Goal: Task Accomplishment & Management: Use online tool/utility

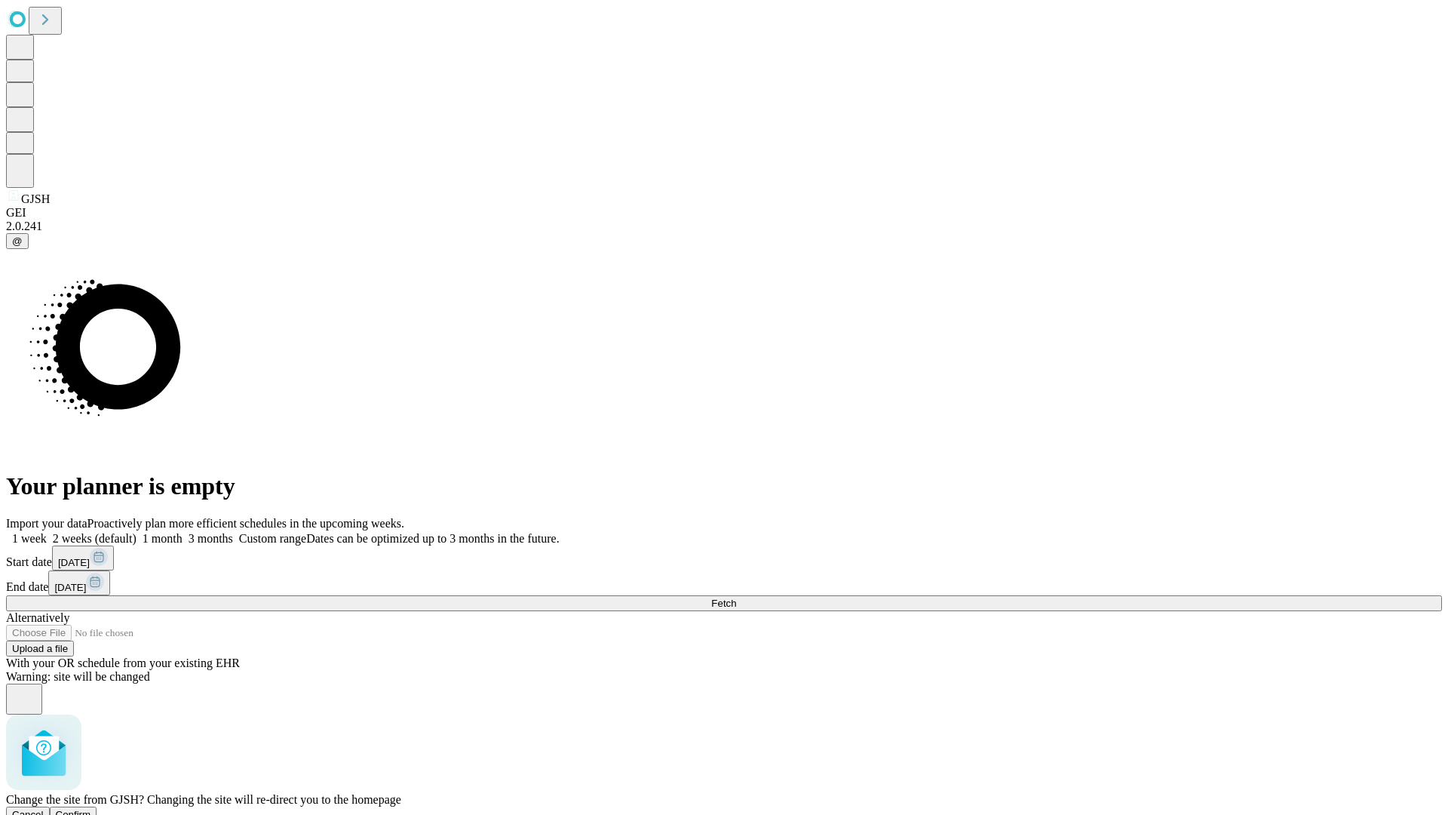
click at [91, 809] on span "Confirm" at bounding box center [73, 814] width 35 height 11
click at [137, 532] on label "2 weeks (default)" at bounding box center [92, 538] width 90 height 13
click at [736, 597] on span "Fetch" at bounding box center [723, 602] width 25 height 11
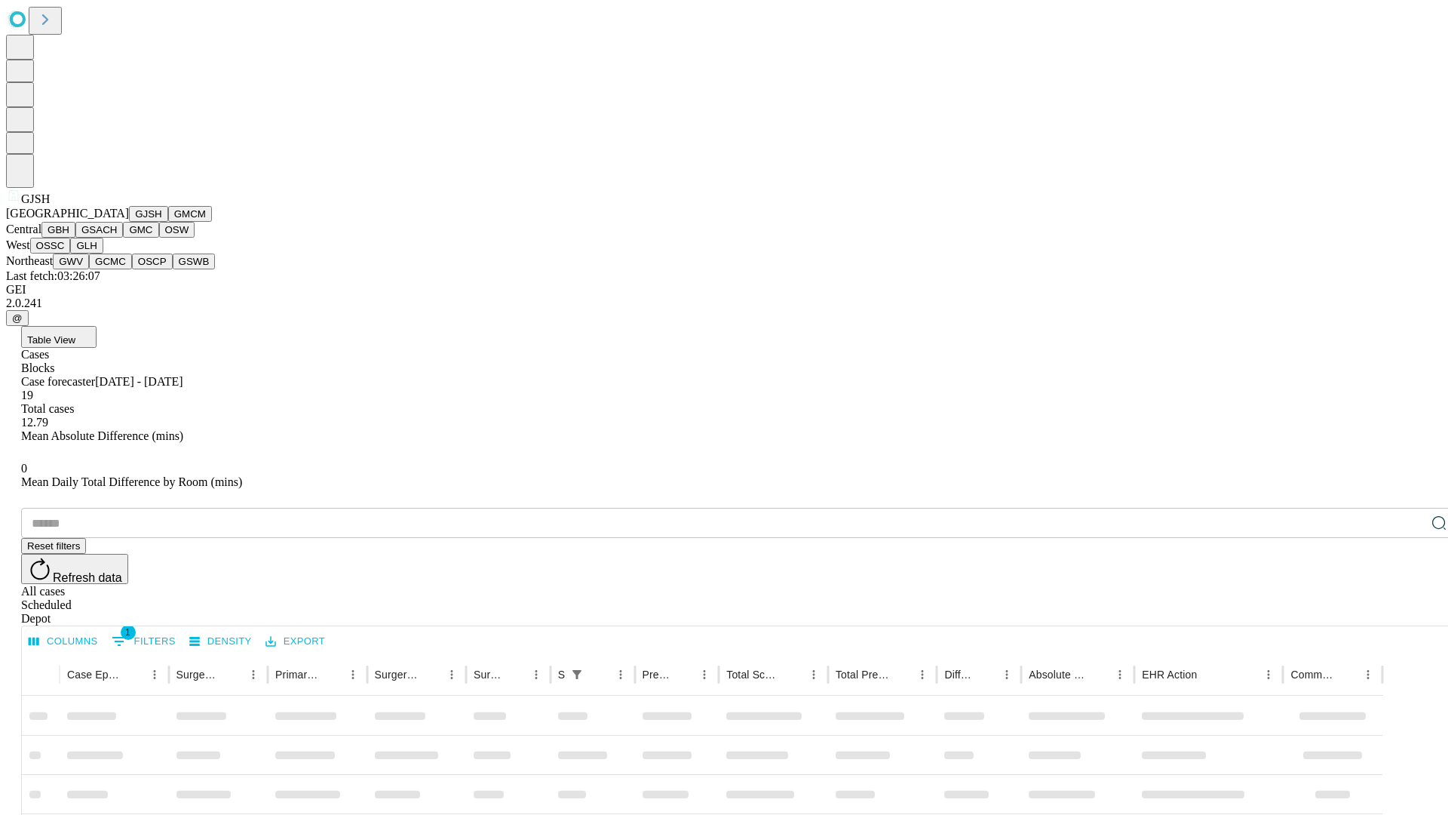
click at [168, 222] on button "GMCM" at bounding box center [190, 214] width 44 height 16
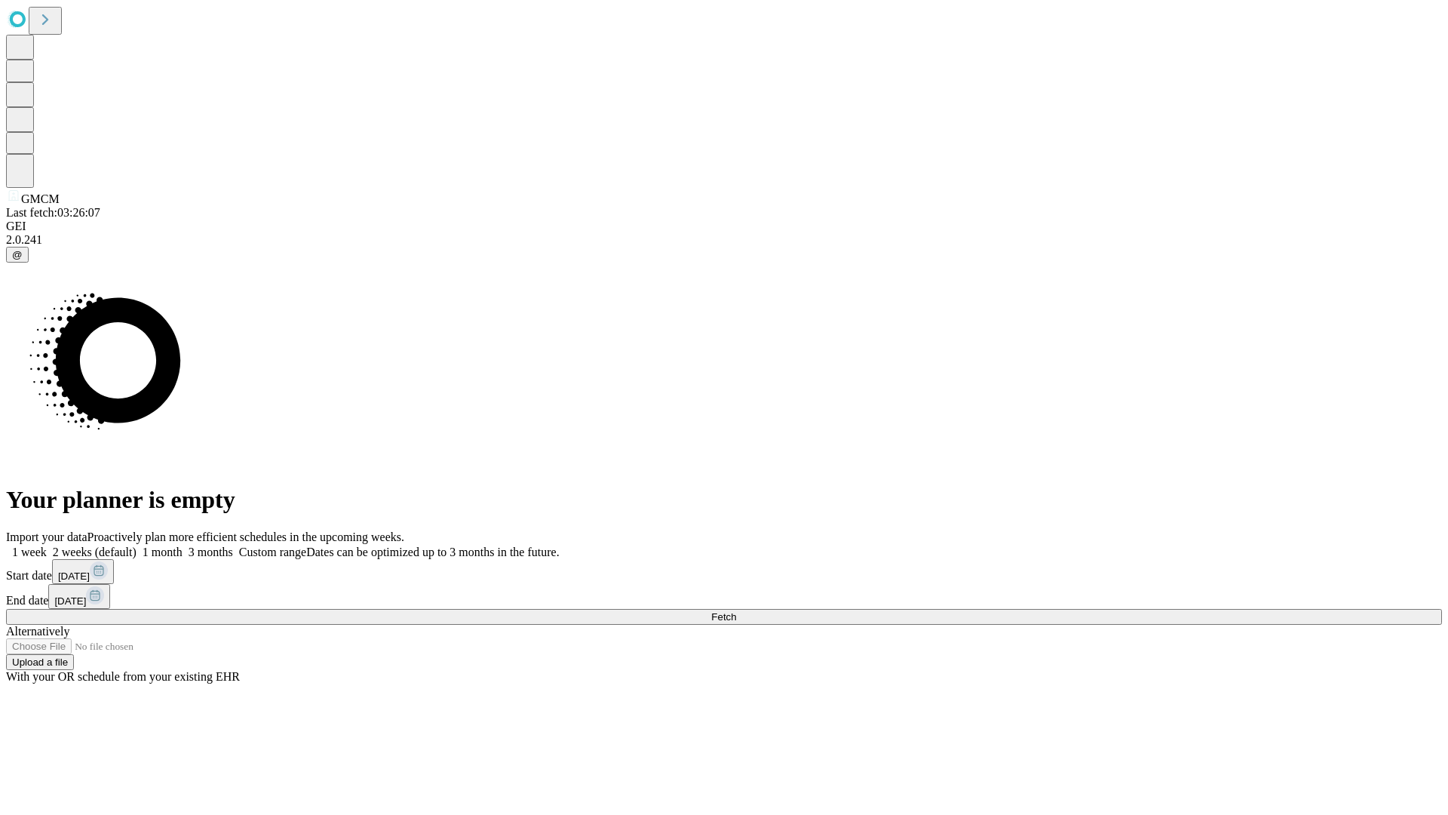
click at [137, 545] on label "2 weeks (default)" at bounding box center [92, 551] width 90 height 13
click at [736, 611] on span "Fetch" at bounding box center [723, 616] width 25 height 11
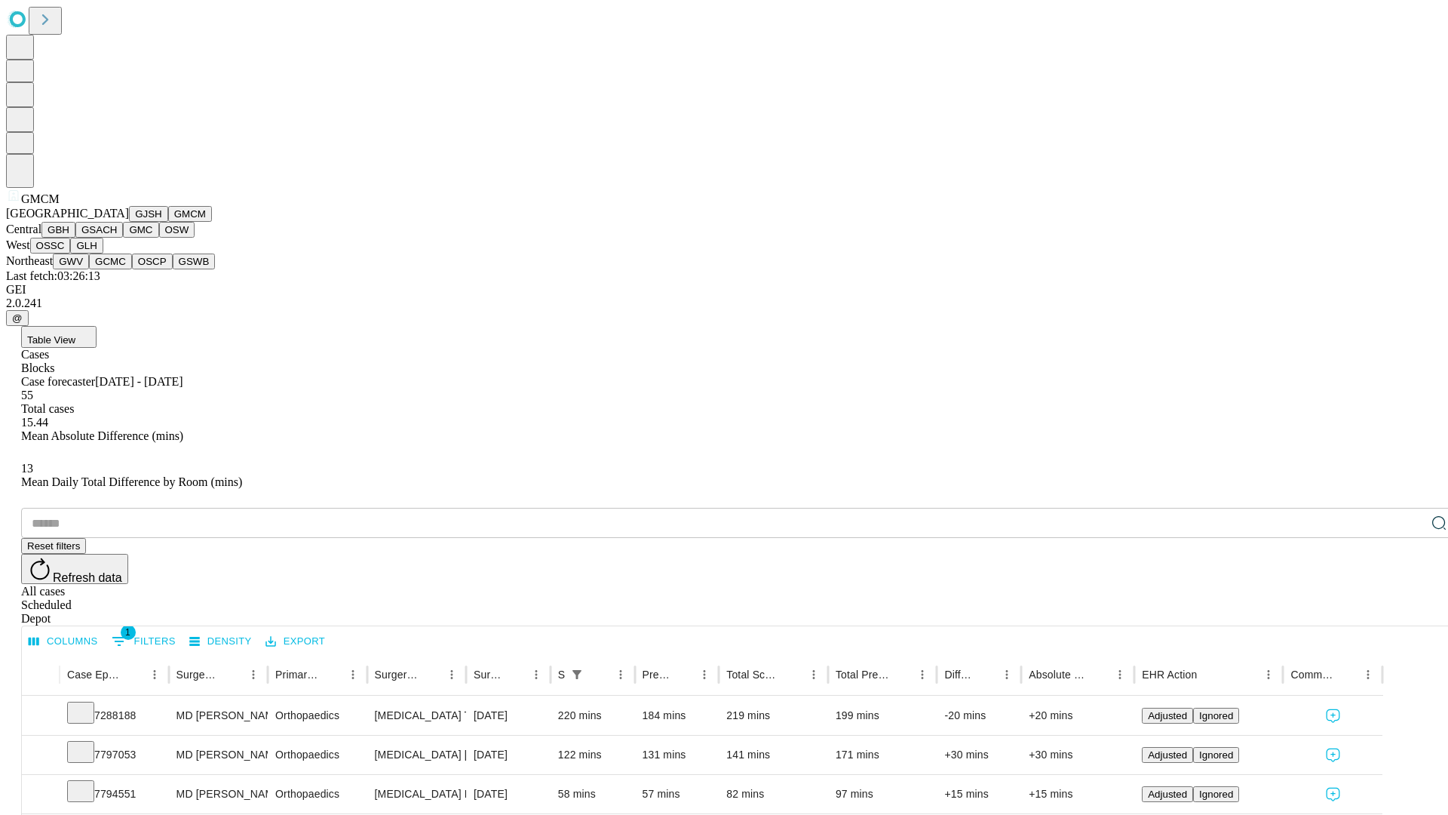
click at [75, 238] on button "GBH" at bounding box center [58, 230] width 34 height 16
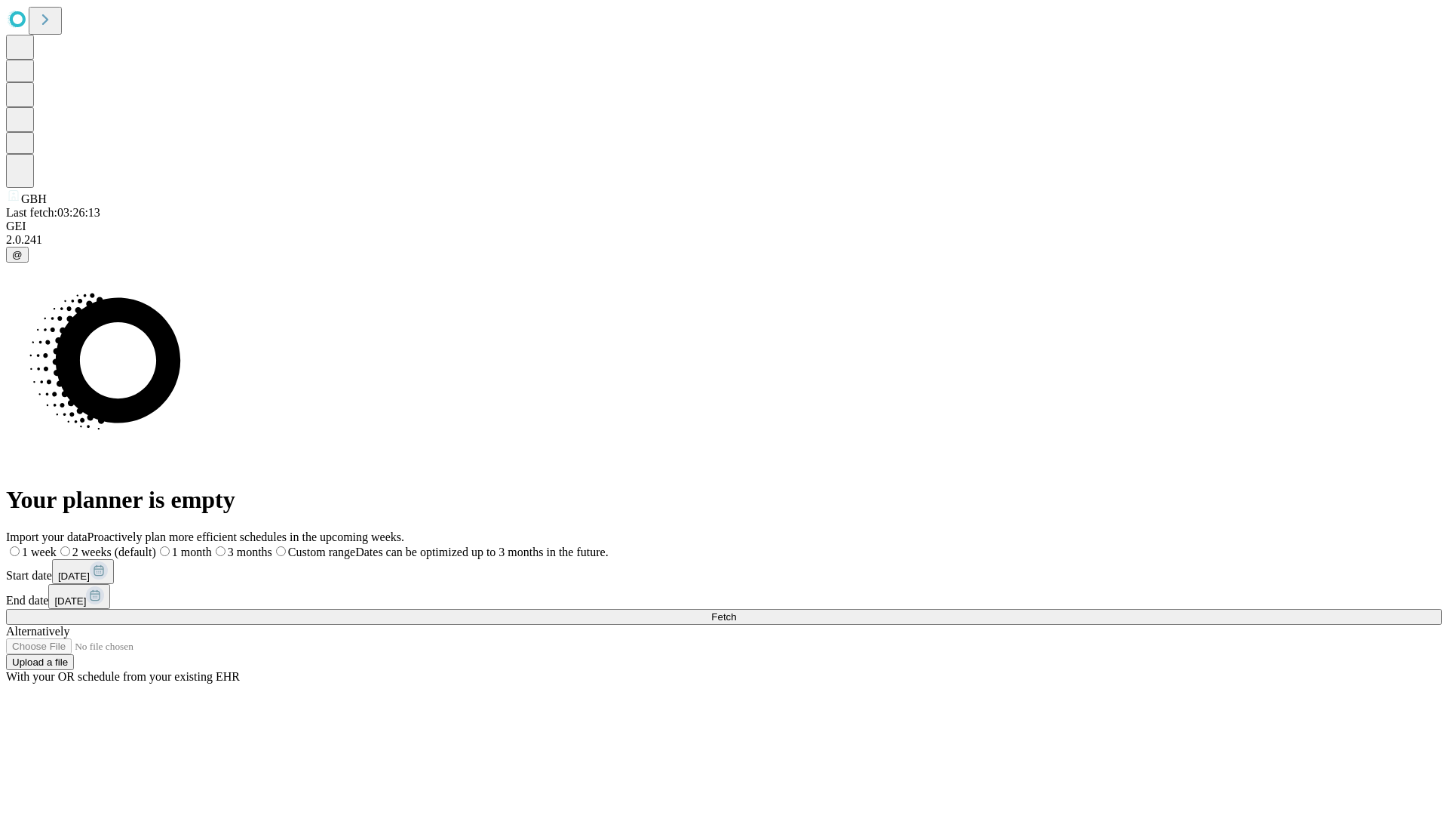
click at [156, 545] on label "2 weeks (default)" at bounding box center [107, 551] width 100 height 13
click at [736, 611] on span "Fetch" at bounding box center [723, 616] width 25 height 11
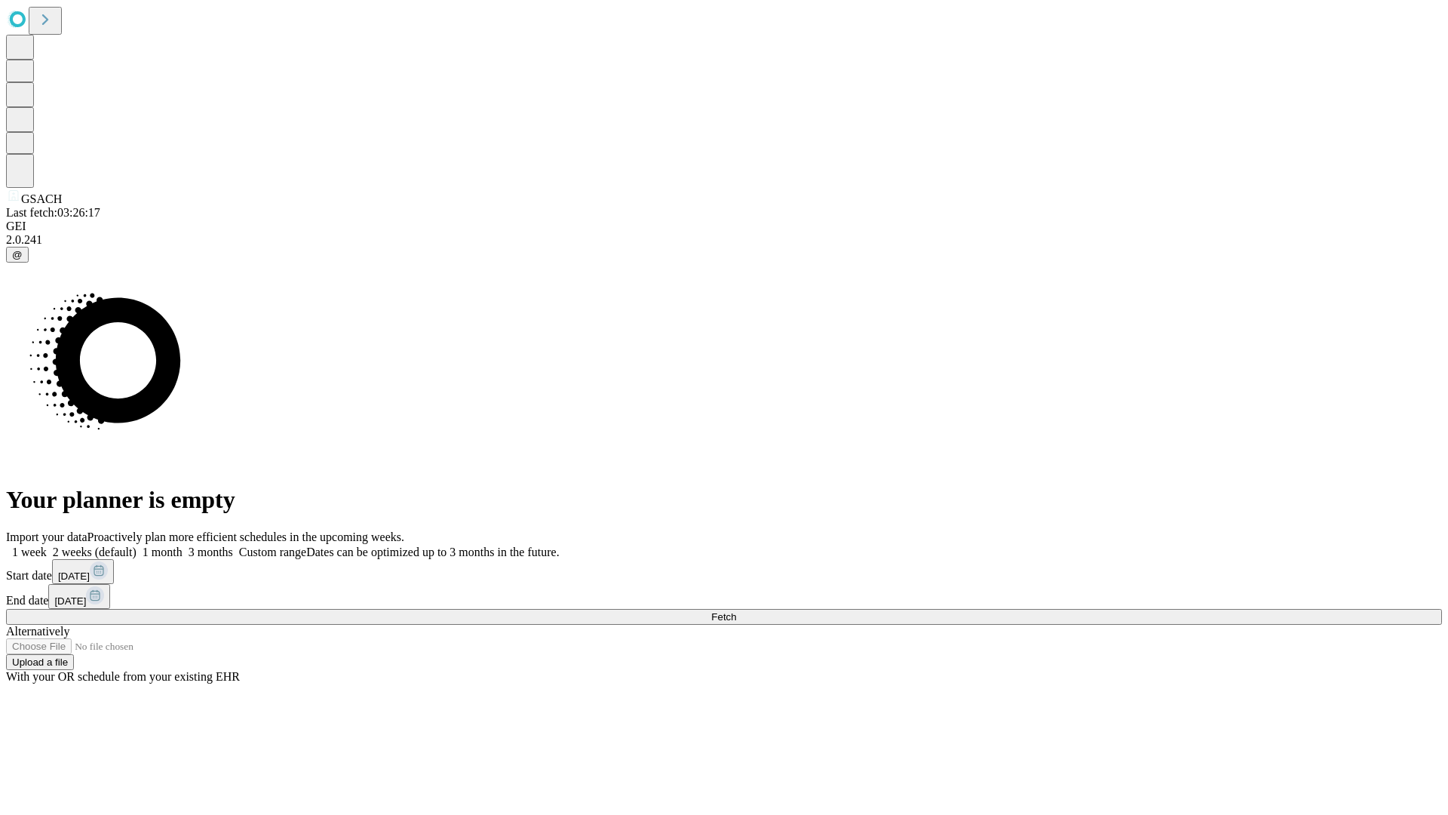
click at [137, 545] on label "2 weeks (default)" at bounding box center [92, 551] width 90 height 13
click at [736, 611] on span "Fetch" at bounding box center [723, 616] width 25 height 11
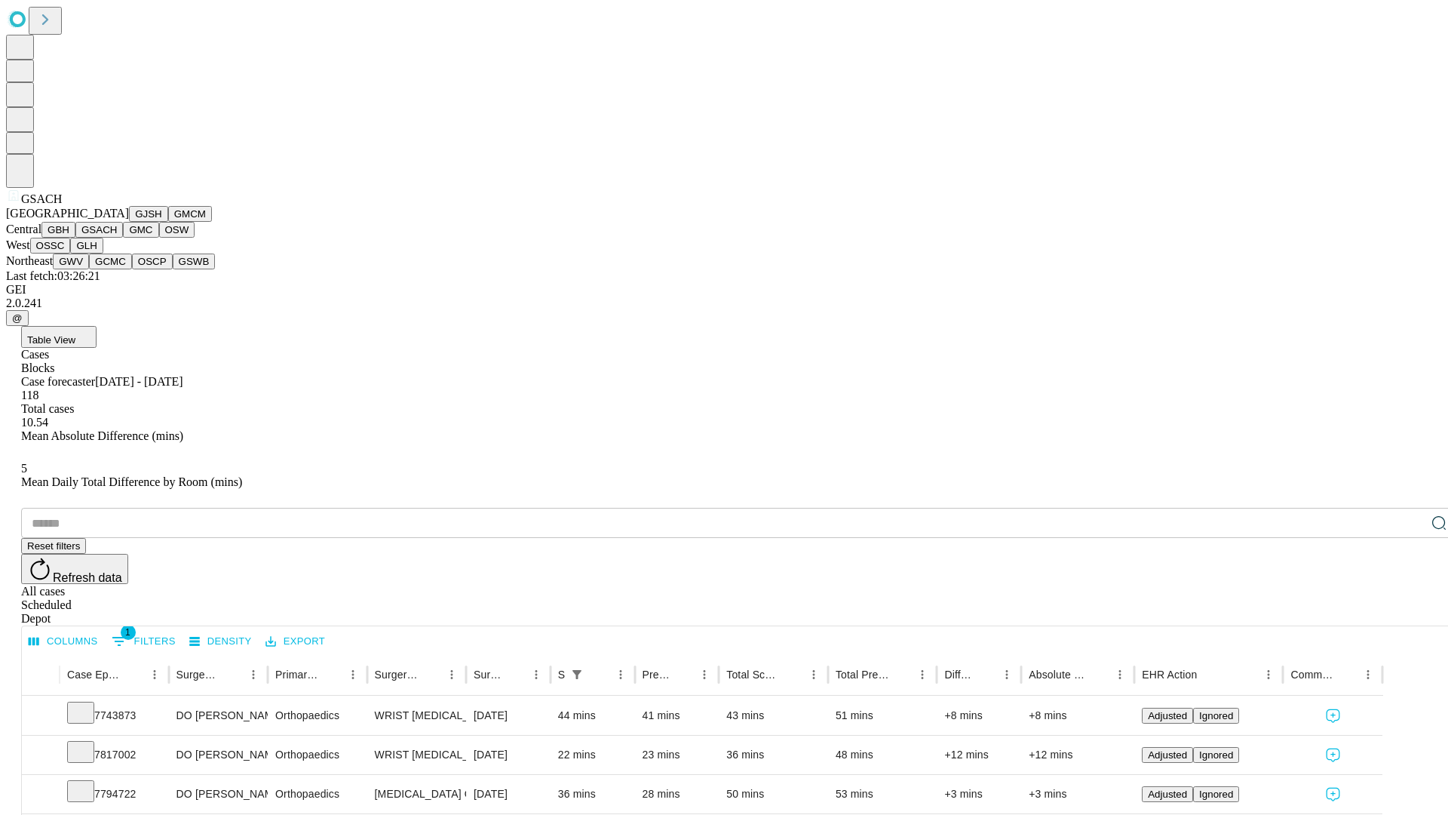
click at [123, 238] on button "GMC" at bounding box center [140, 230] width 35 height 16
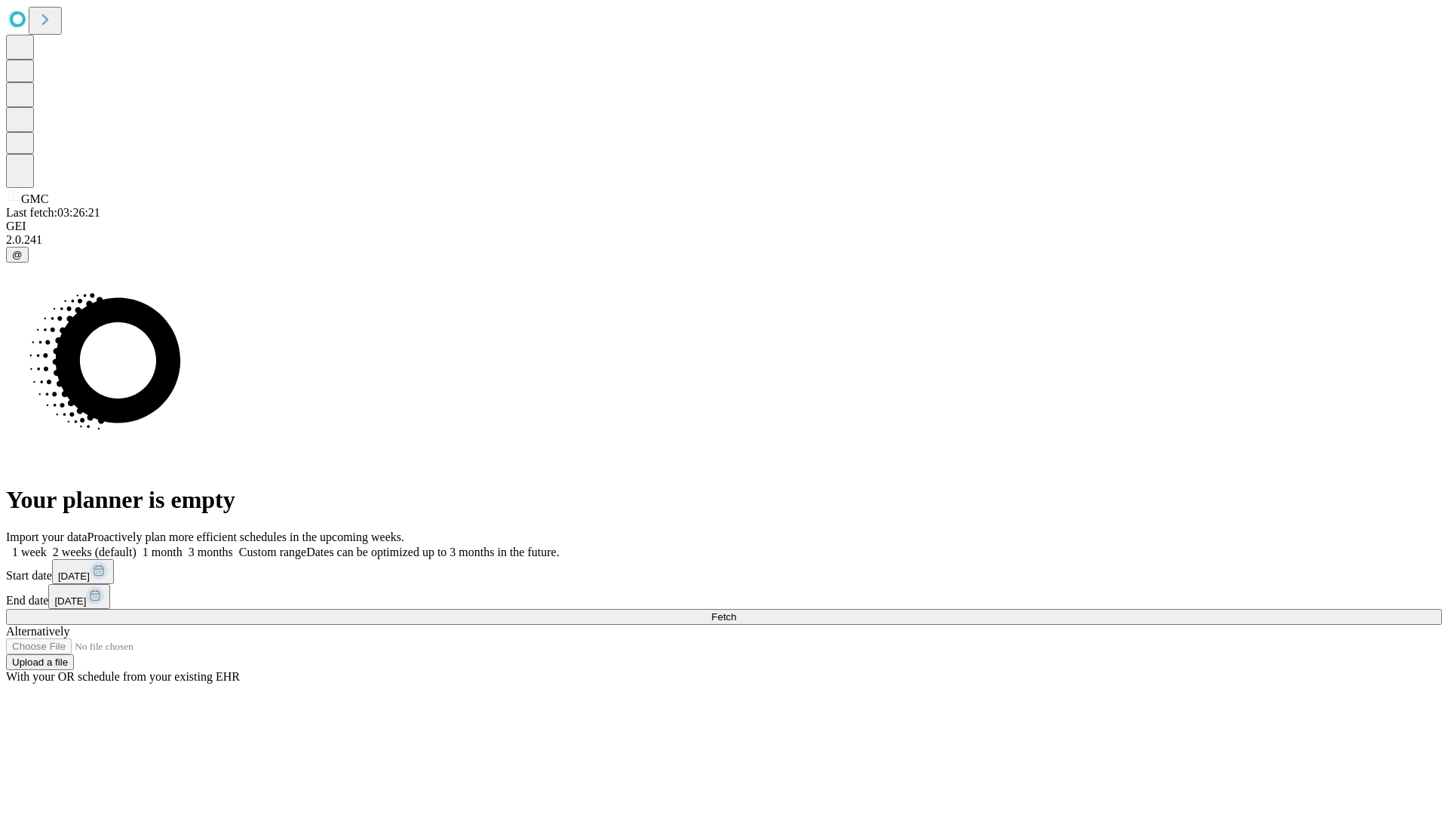
click at [137, 545] on label "2 weeks (default)" at bounding box center [92, 551] width 90 height 13
click at [736, 611] on span "Fetch" at bounding box center [723, 616] width 25 height 11
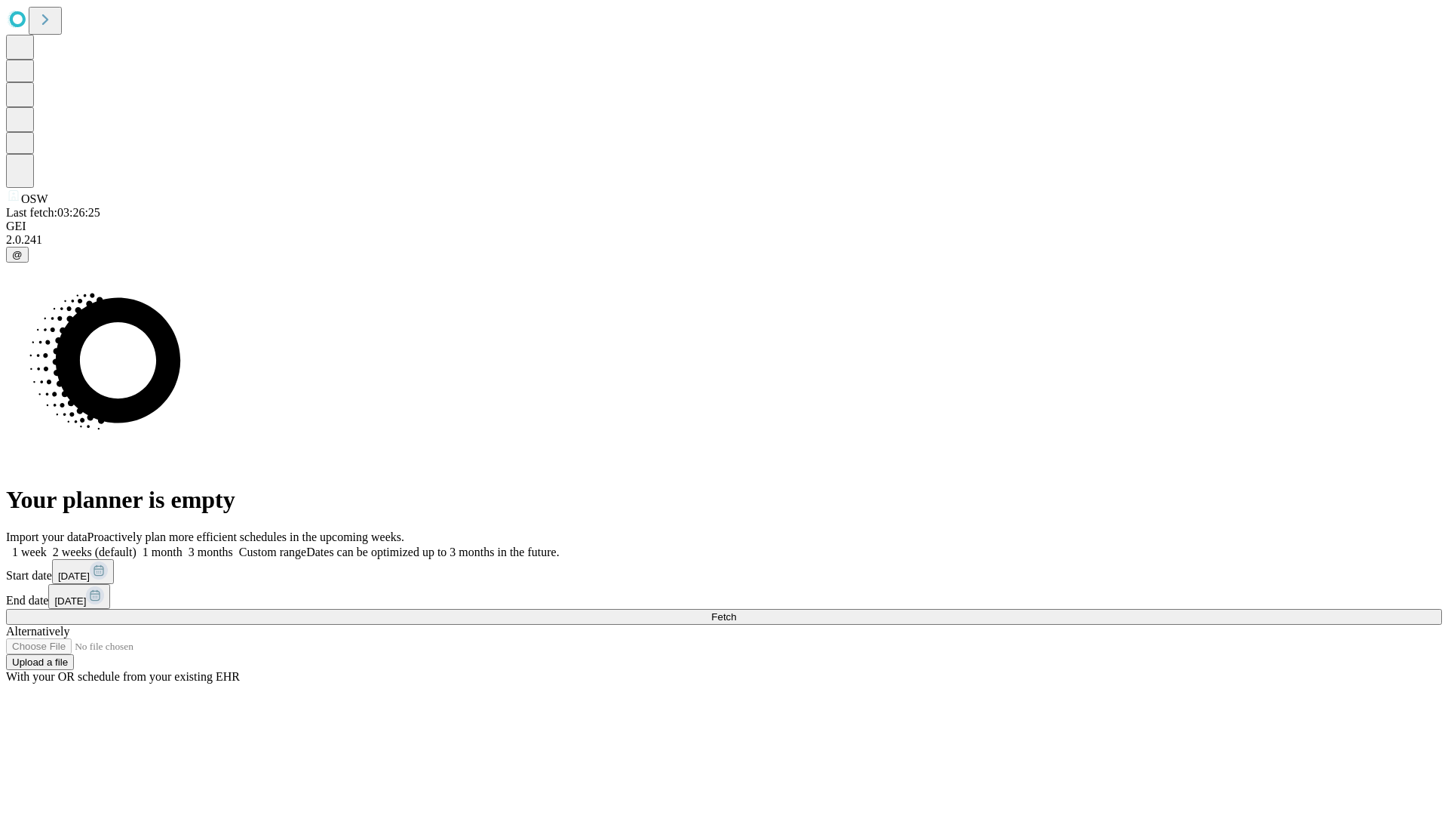
click at [137, 545] on label "2 weeks (default)" at bounding box center [92, 551] width 90 height 13
click at [736, 611] on span "Fetch" at bounding box center [723, 616] width 25 height 11
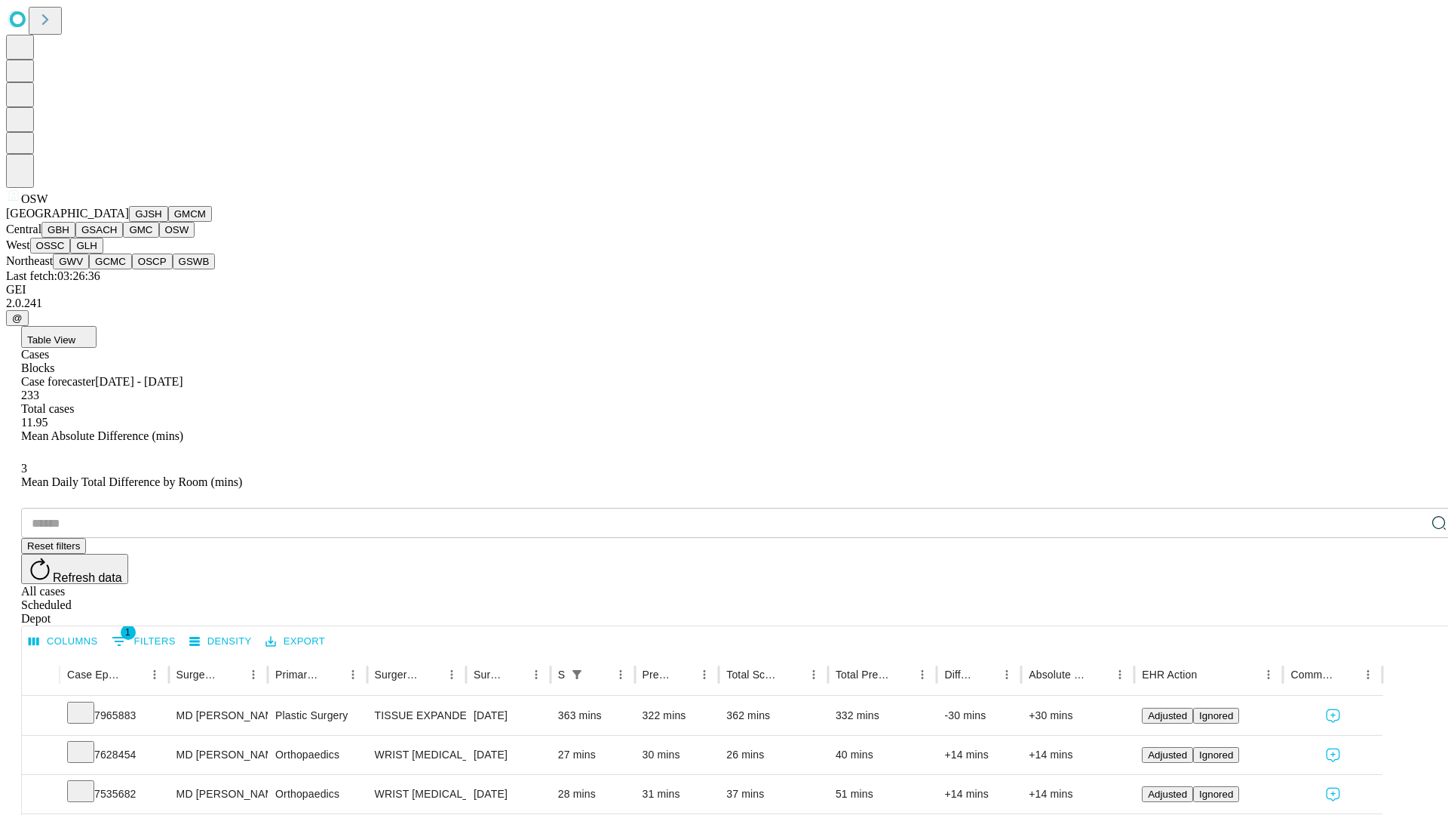
click at [71, 253] on button "OSSC" at bounding box center [50, 246] width 41 height 16
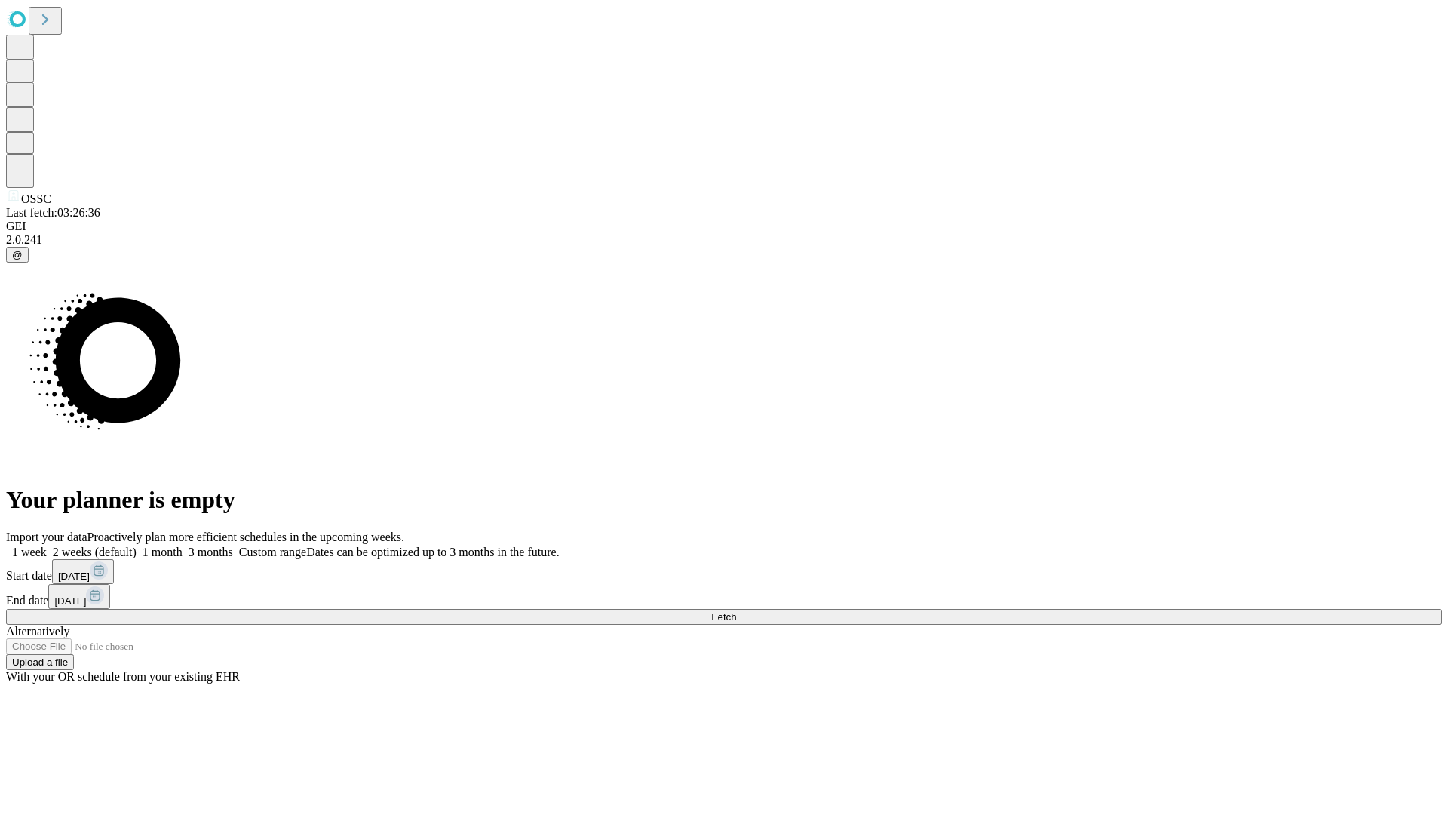
click at [137, 545] on label "2 weeks (default)" at bounding box center [92, 551] width 90 height 13
click at [736, 611] on span "Fetch" at bounding box center [723, 616] width 25 height 11
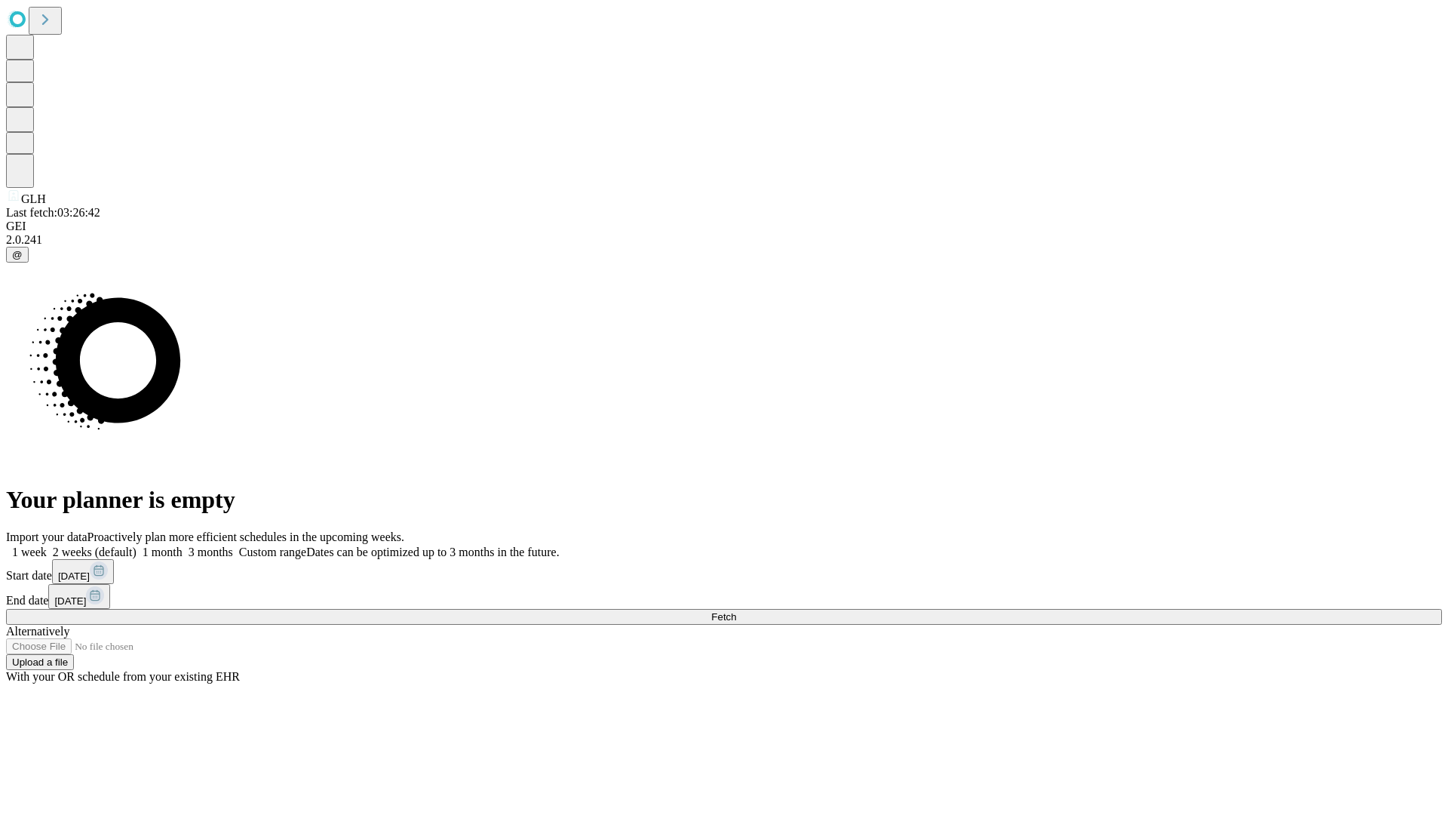
click at [137, 545] on label "2 weeks (default)" at bounding box center [92, 551] width 90 height 13
click at [736, 611] on span "Fetch" at bounding box center [723, 616] width 25 height 11
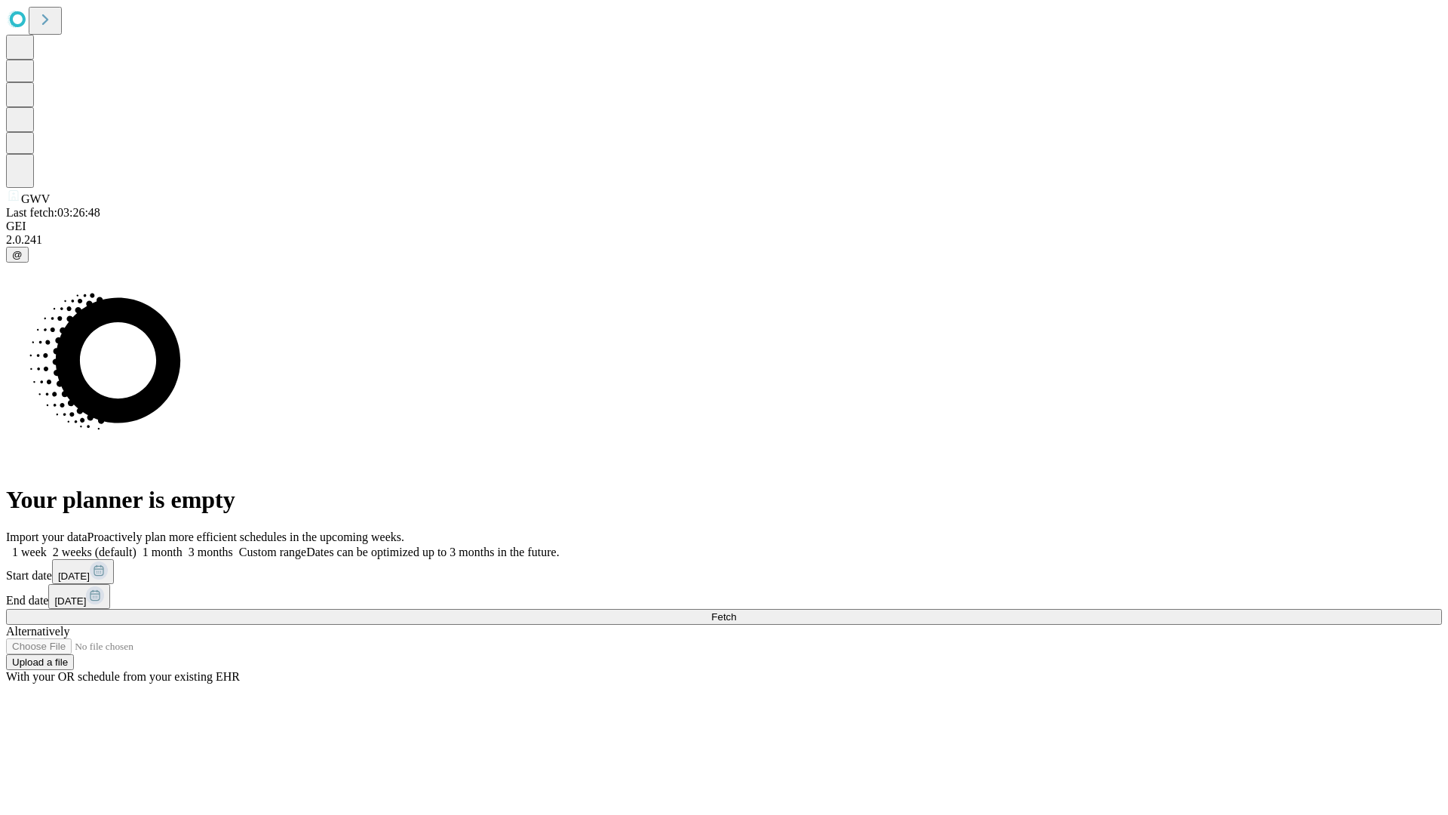
click at [137, 545] on label "2 weeks (default)" at bounding box center [92, 551] width 90 height 13
click at [736, 611] on span "Fetch" at bounding box center [723, 616] width 25 height 11
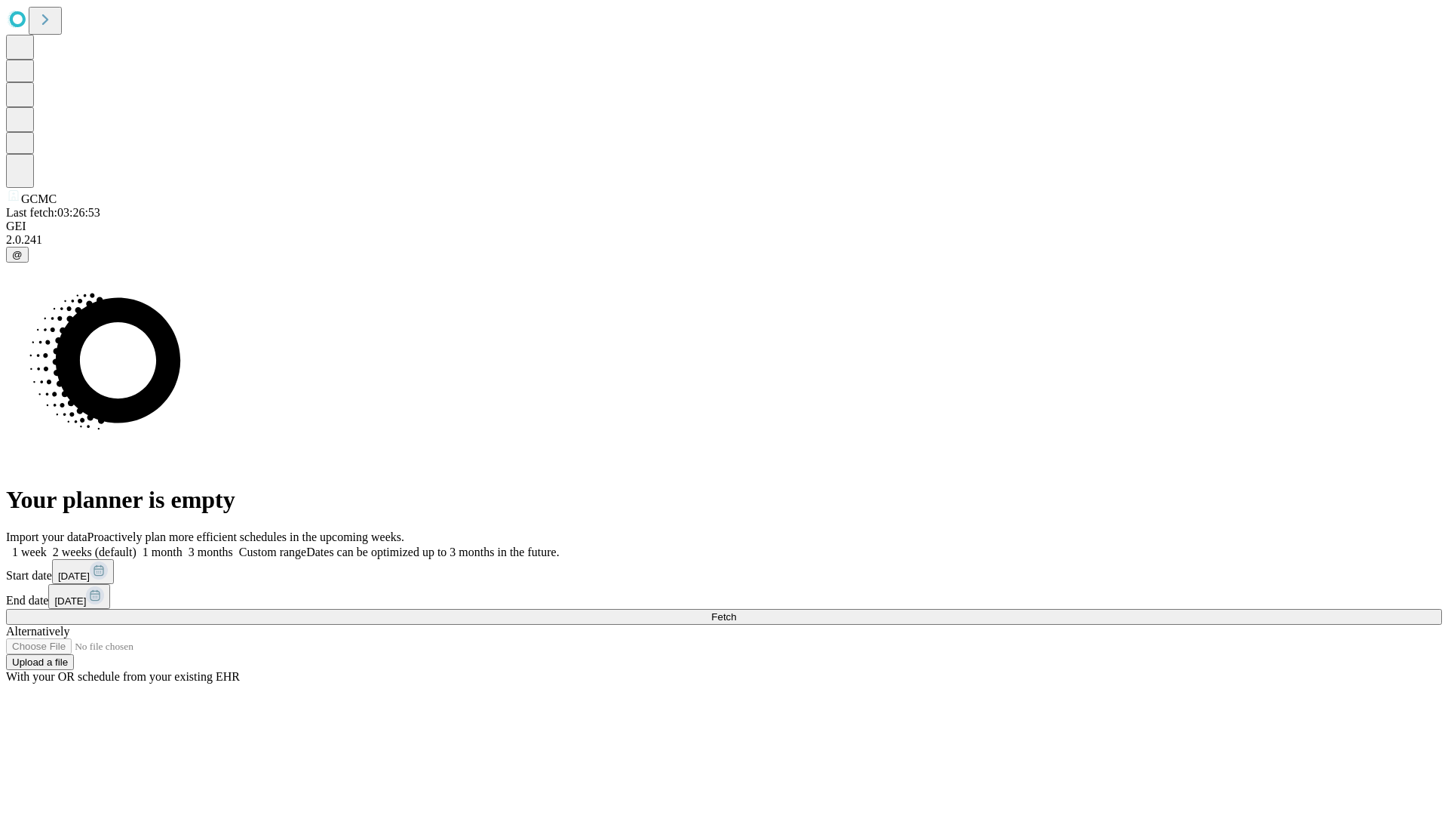
click at [137, 545] on label "2 weeks (default)" at bounding box center [92, 551] width 90 height 13
click at [736, 611] on span "Fetch" at bounding box center [723, 616] width 25 height 11
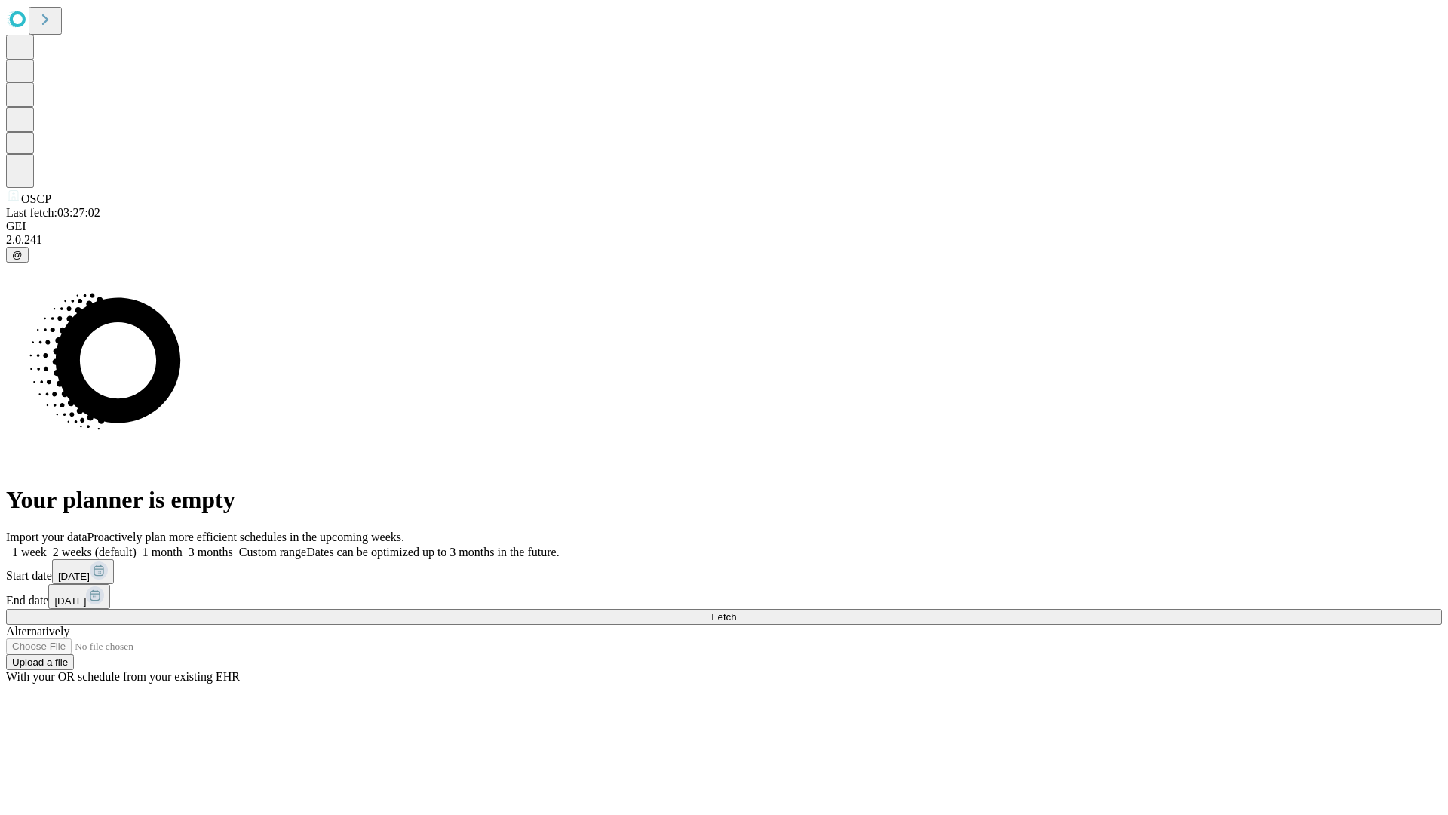
click at [137, 545] on label "2 weeks (default)" at bounding box center [92, 551] width 90 height 13
click at [736, 611] on span "Fetch" at bounding box center [723, 616] width 25 height 11
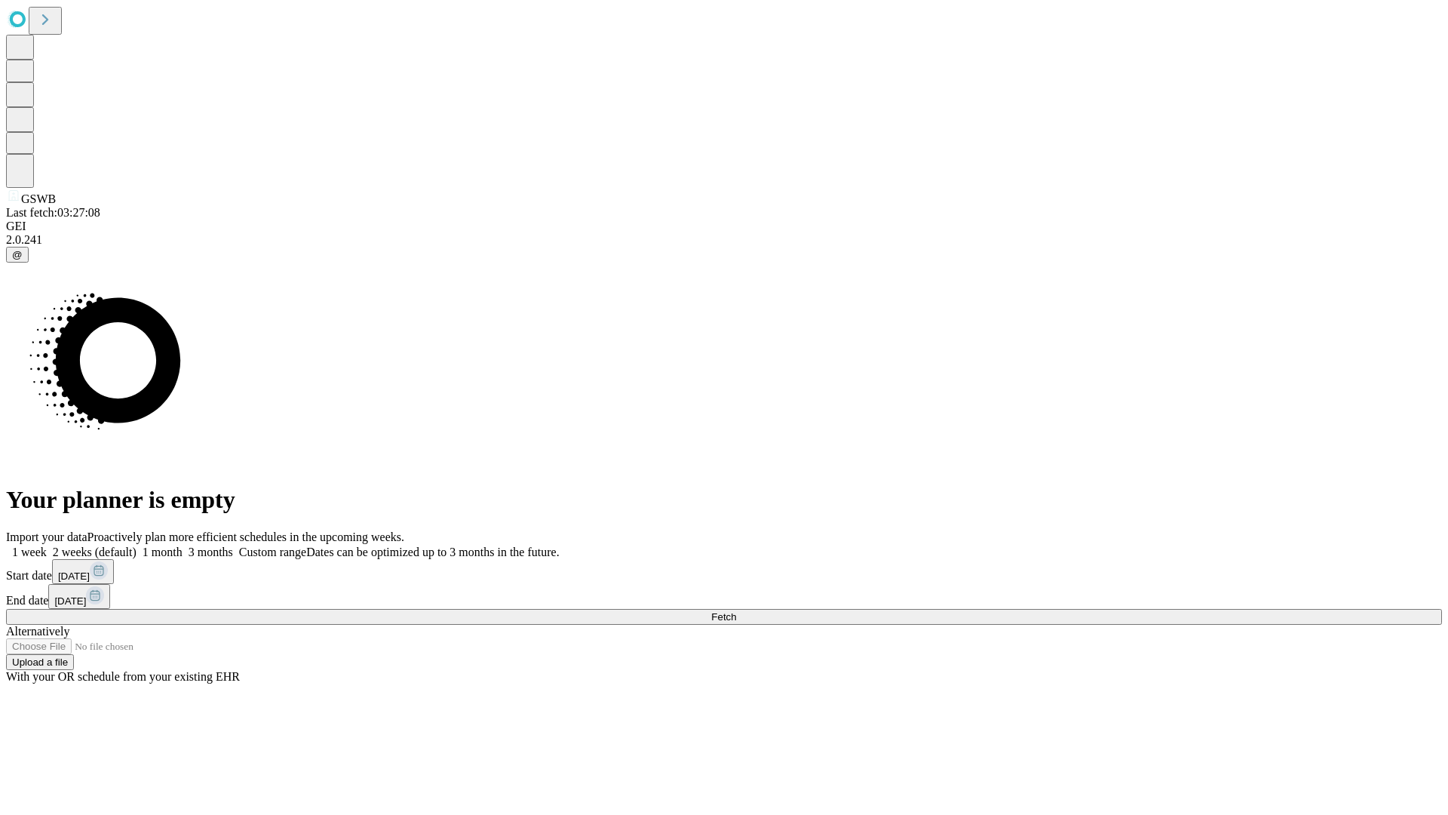
click at [137, 545] on label "2 weeks (default)" at bounding box center [92, 551] width 90 height 13
click at [736, 611] on span "Fetch" at bounding box center [723, 616] width 25 height 11
